Goal: Navigation & Orientation: Find specific page/section

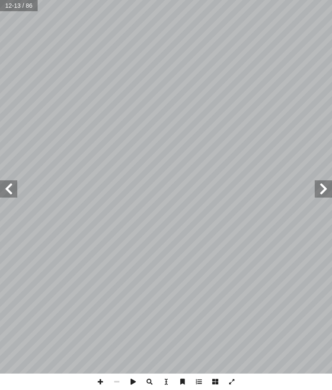
click at [8, 189] on span at bounding box center [8, 188] width 17 height 17
click at [1, 188] on span at bounding box center [8, 188] width 17 height 17
click at [5, 189] on span at bounding box center [8, 188] width 17 height 17
click at [10, 194] on span at bounding box center [8, 188] width 17 height 17
click at [2, 191] on span at bounding box center [8, 188] width 17 height 17
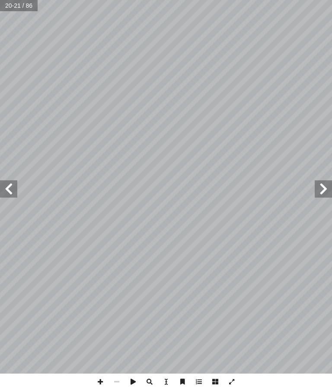
click at [322, 183] on span at bounding box center [322, 188] width 17 height 17
click at [327, 190] on span at bounding box center [322, 188] width 17 height 17
click at [325, 192] on span at bounding box center [322, 188] width 17 height 17
click at [322, 191] on span at bounding box center [322, 188] width 17 height 17
click at [330, 186] on span at bounding box center [322, 188] width 17 height 17
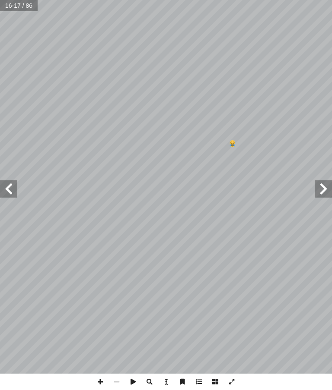
click at [321, 185] on span at bounding box center [322, 188] width 17 height 17
click at [320, 184] on span at bounding box center [322, 188] width 17 height 17
click at [320, 183] on span at bounding box center [322, 188] width 17 height 17
click at [325, 188] on span at bounding box center [322, 188] width 17 height 17
click at [325, 191] on span at bounding box center [322, 188] width 17 height 17
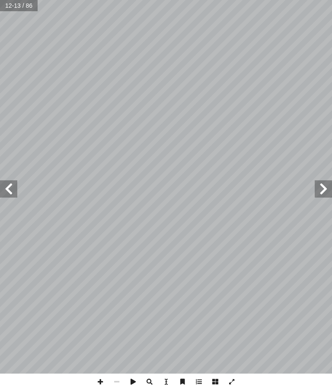
click at [328, 193] on span at bounding box center [322, 188] width 17 height 17
click at [322, 195] on span at bounding box center [322, 188] width 17 height 17
click at [316, 192] on span at bounding box center [322, 188] width 17 height 17
click at [317, 191] on span at bounding box center [322, 188] width 17 height 17
click at [319, 186] on span at bounding box center [322, 188] width 17 height 17
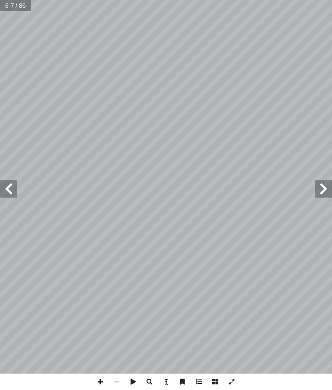
click at [320, 185] on span at bounding box center [322, 188] width 17 height 17
click at [317, 186] on span at bounding box center [322, 188] width 17 height 17
click at [3, 190] on span at bounding box center [8, 188] width 17 height 17
click at [16, 187] on span at bounding box center [8, 188] width 17 height 17
click at [6, 182] on span at bounding box center [8, 188] width 17 height 17
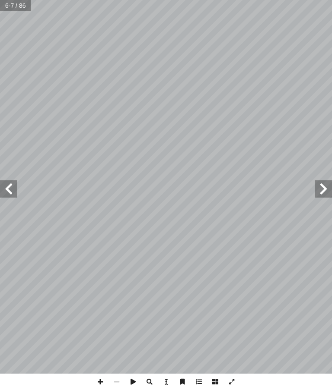
click at [2, 190] on span at bounding box center [8, 188] width 17 height 17
click at [12, 195] on span at bounding box center [8, 188] width 17 height 17
click at [6, 189] on span at bounding box center [8, 188] width 17 height 17
